Goal: Transaction & Acquisition: Subscribe to service/newsletter

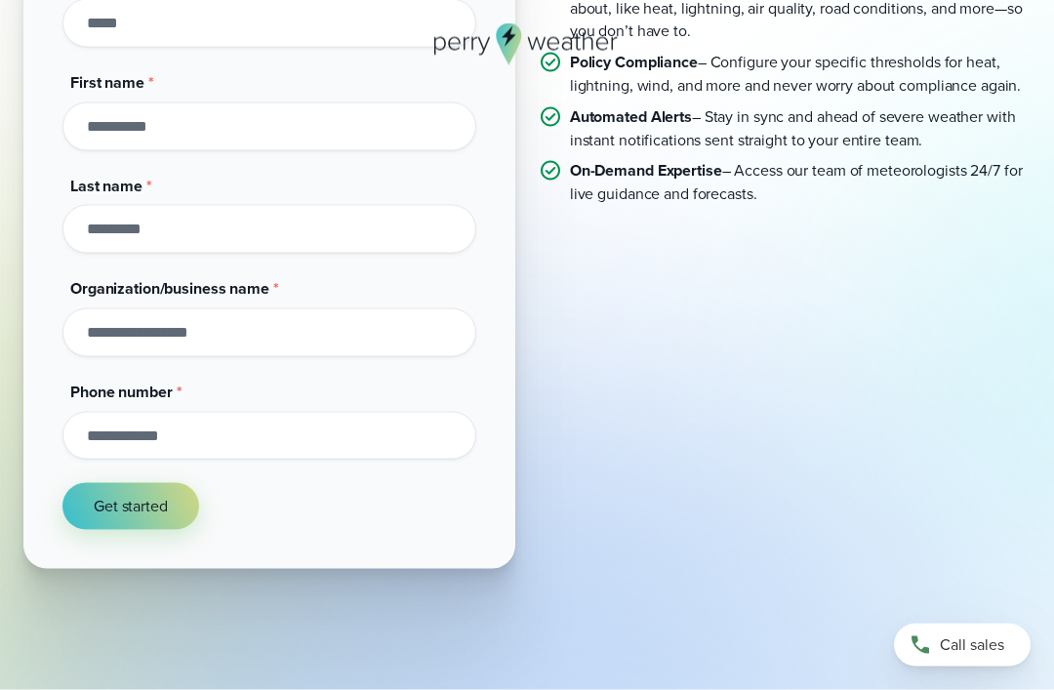
scroll to position [291, 0]
click at [108, 506] on span "Get started" at bounding box center [131, 505] width 74 height 23
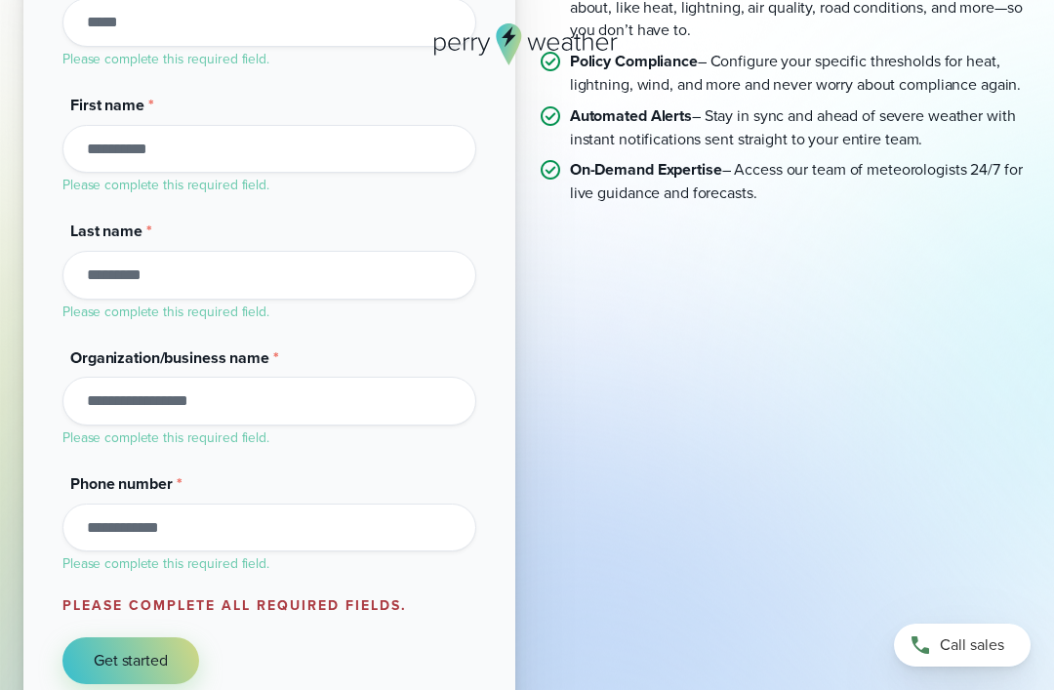
click at [132, 615] on form "Get 14 days on us! Get started today. No credit card required. Work email * Ple…" at bounding box center [269, 279] width 414 height 809
click at [114, 638] on button "Get started" at bounding box center [130, 661] width 137 height 47
click at [114, 649] on span "Get started" at bounding box center [131, 660] width 74 height 23
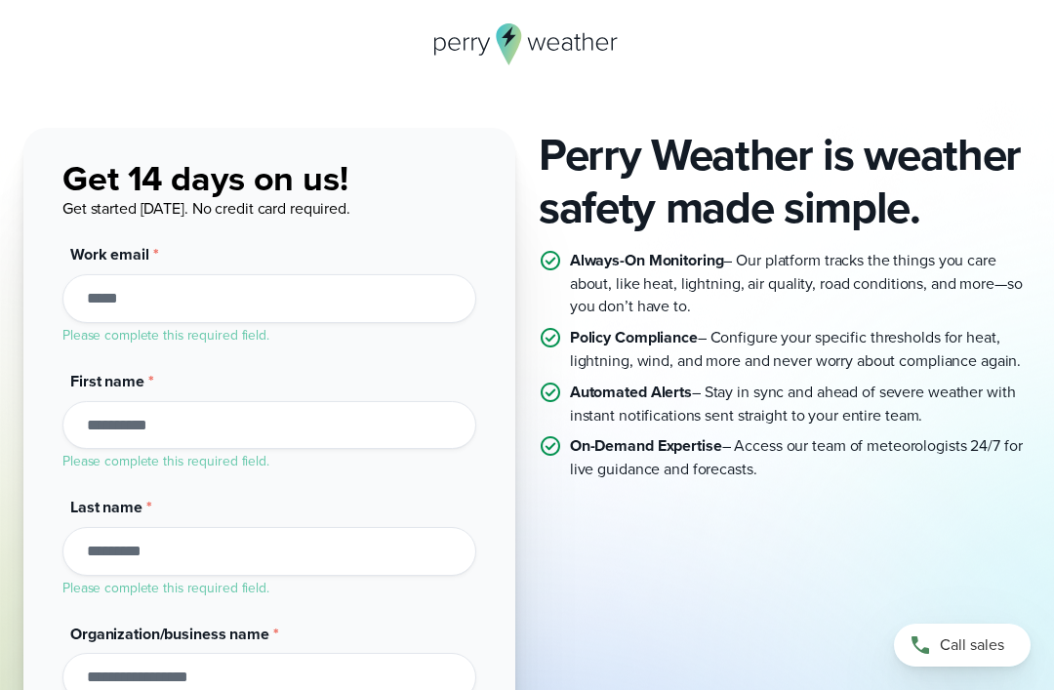
scroll to position [0, 0]
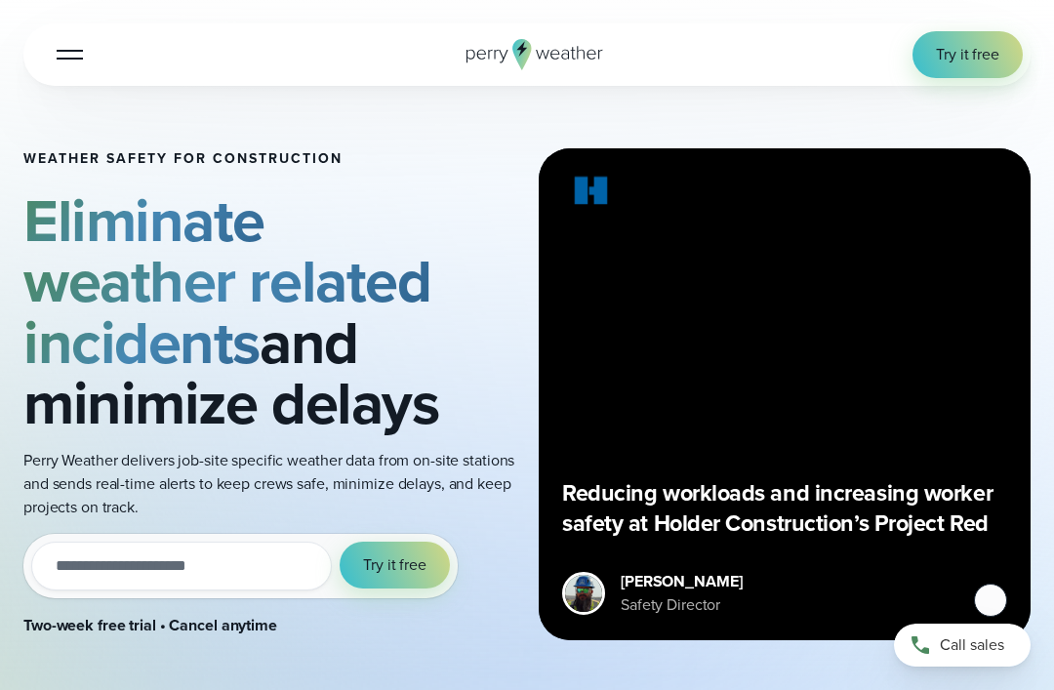
scroll to position [21, 0]
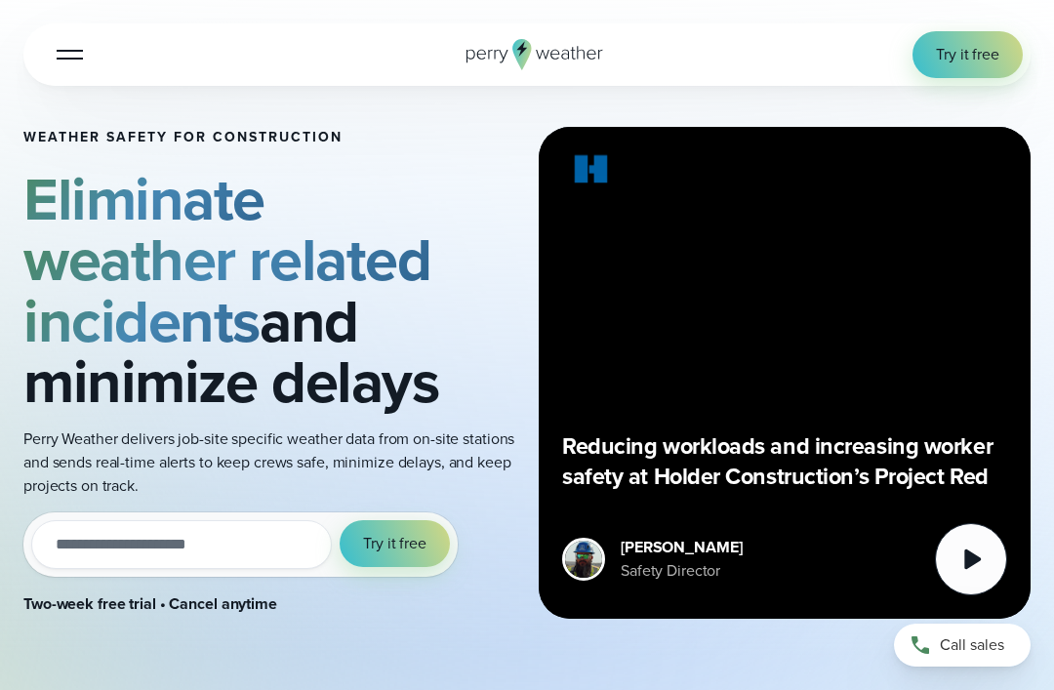
click at [977, 64] on span "Try it free" at bounding box center [967, 54] width 63 height 23
